Goal: Task Accomplishment & Management: Manage account settings

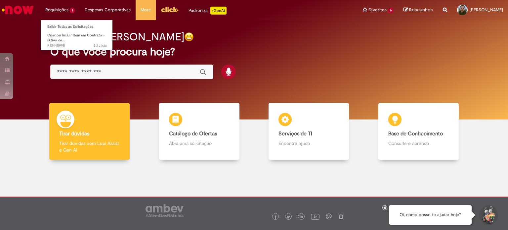
click at [63, 22] on li "Exibir Todas as Solicitações" at bounding box center [77, 26] width 73 height 9
click at [63, 23] on link "Exibir Todas as Solicitações" at bounding box center [77, 26] width 73 height 7
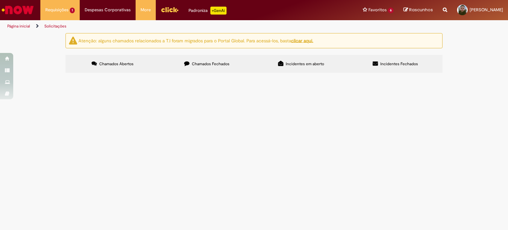
click at [0, 0] on span "Em Validação" at bounding box center [0, 0] width 0 height 0
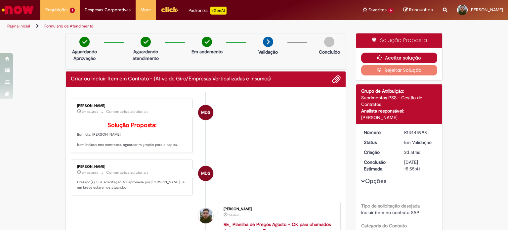
click at [401, 56] on button "Aceitar solução" at bounding box center [399, 58] width 76 height 11
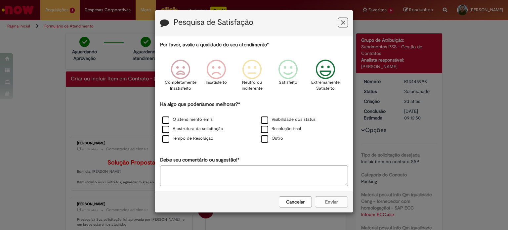
click at [327, 73] on icon "Feedback" at bounding box center [325, 70] width 25 height 20
click at [195, 116] on div "O atendimento em si" at bounding box center [204, 120] width 99 height 10
click at [303, 121] on label "Visibilidade dos status" at bounding box center [288, 119] width 55 height 6
click at [264, 120] on label "Visibilidade dos status" at bounding box center [288, 119] width 55 height 6
click at [332, 204] on button "Enviar" at bounding box center [331, 201] width 33 height 11
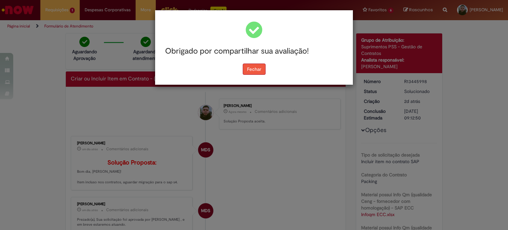
click at [252, 72] on button "Fechar" at bounding box center [254, 68] width 23 height 11
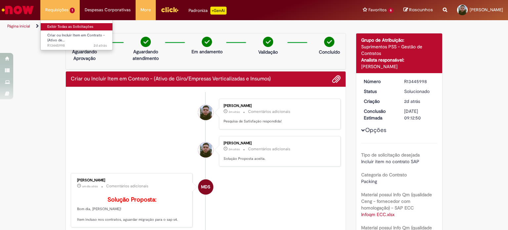
click at [62, 28] on link "Exibir Todas as Solicitações" at bounding box center [77, 26] width 73 height 7
